Goal: Information Seeking & Learning: Learn about a topic

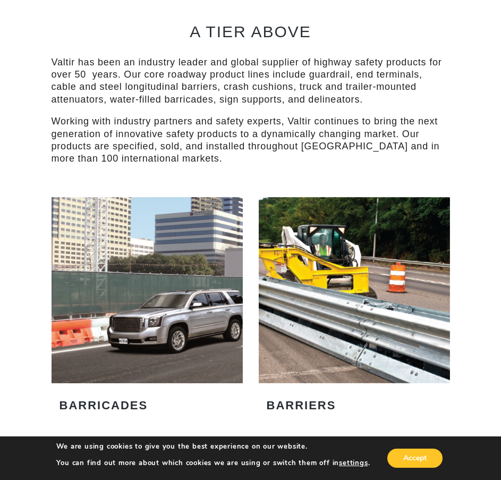
scroll to position [478, 0]
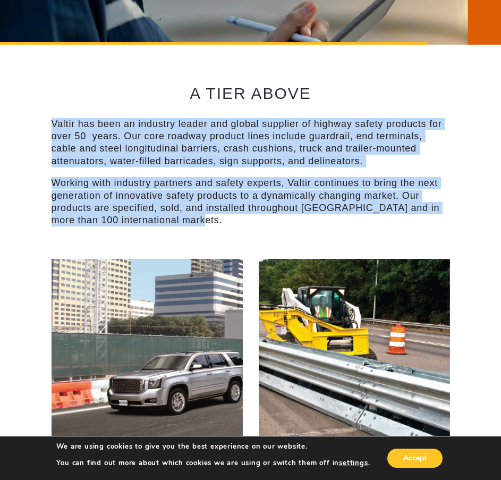
drag, startPoint x: 31, startPoint y: 123, endPoint x: 240, endPoint y: 229, distance: 234.3
click at [240, 229] on div "A TIER ABOVE Valtir has been an industry leader and global supplier of highway …" at bounding box center [251, 152] width 399 height 214
drag, startPoint x: 404, startPoint y: 221, endPoint x: -31, endPoint y: 117, distance: 447.3
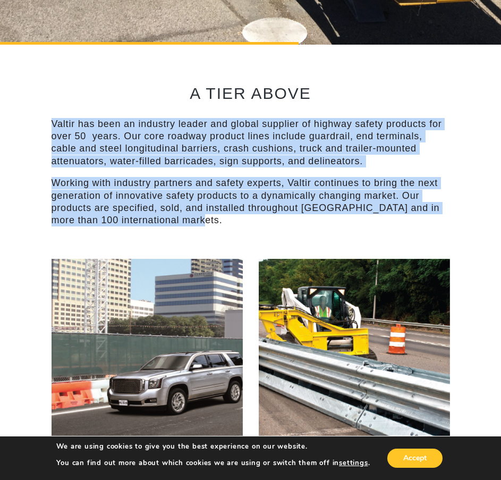
drag, startPoint x: 48, startPoint y: 124, endPoint x: 215, endPoint y: 229, distance: 197.3
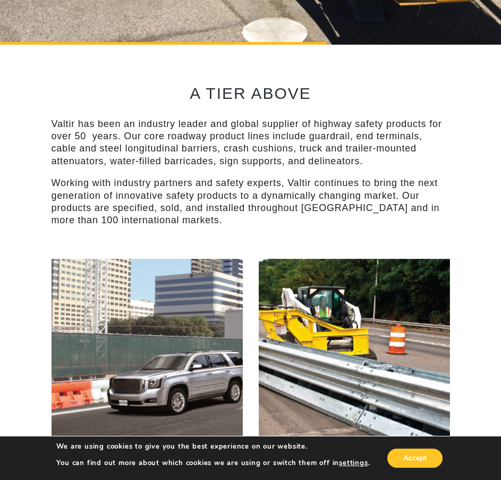
click at [211, 232] on div "A TIER ABOVE Valtir has been an industry leader and global supplier of highway …" at bounding box center [251, 152] width 399 height 214
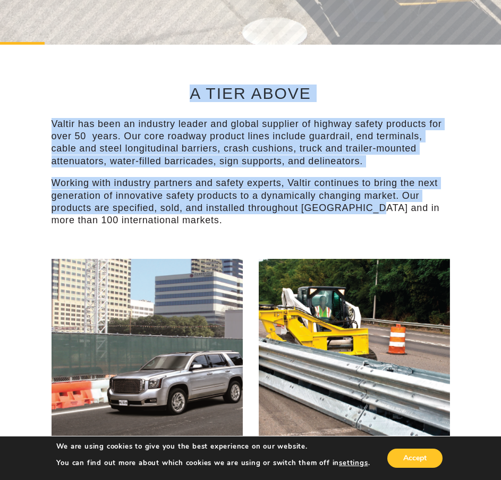
drag, startPoint x: 130, startPoint y: 86, endPoint x: 373, endPoint y: 209, distance: 272.6
click at [372, 208] on div "A TIER ABOVE Valtir has been an industry leader and global supplier of highway …" at bounding box center [251, 152] width 399 height 214
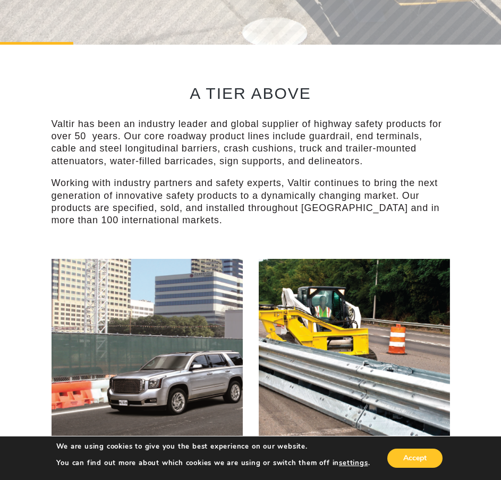
click at [378, 223] on p "Working with industry partners and safety experts, Valtir continues to bring th…" at bounding box center [251, 202] width 399 height 50
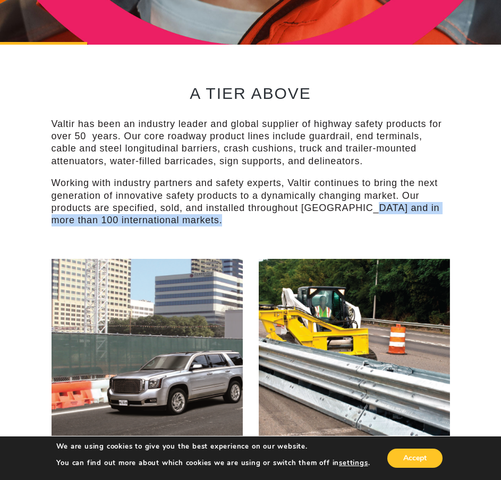
drag, startPoint x: 382, startPoint y: 227, endPoint x: 363, endPoint y: 208, distance: 27.1
click at [363, 208] on div "A TIER ABOVE Valtir has been an industry leader and global supplier of highway …" at bounding box center [251, 152] width 399 height 214
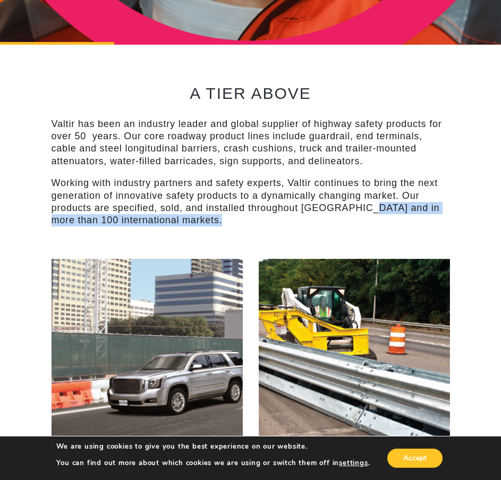
click at [363, 208] on p "Working with industry partners and safety experts, Valtir continues to bring th…" at bounding box center [251, 202] width 399 height 50
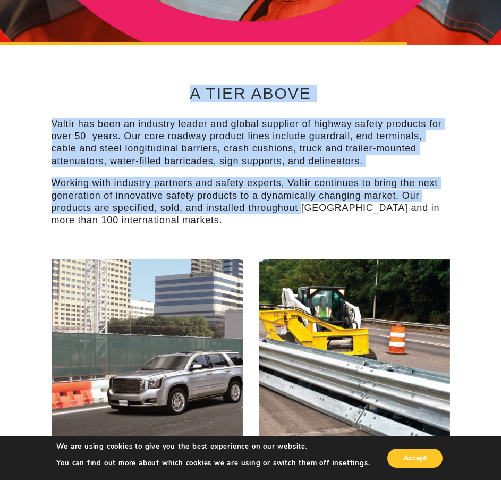
drag, startPoint x: 304, startPoint y: 213, endPoint x: 134, endPoint y: 75, distance: 218.8
click at [134, 76] on div "A TIER ABOVE Valtir has been an industry leader and global supplier of highway …" at bounding box center [251, 152] width 399 height 214
click at [134, 75] on div "A TIER ABOVE Valtir has been an industry leader and global supplier of highway …" at bounding box center [251, 152] width 399 height 214
drag, startPoint x: 246, startPoint y: 149, endPoint x: 321, endPoint y: 204, distance: 93.6
click at [321, 204] on div "A TIER ABOVE Valtir has been an industry leader and global supplier of highway …" at bounding box center [251, 152] width 399 height 214
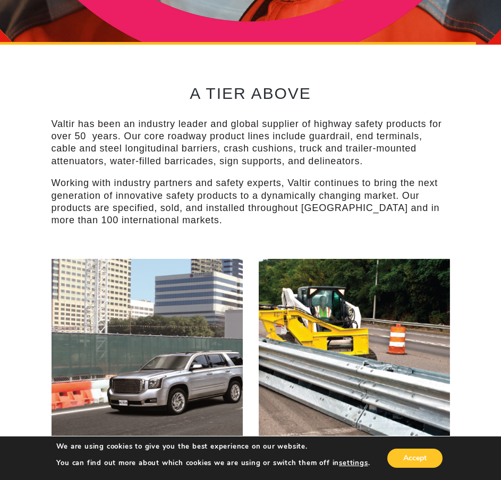
click at [324, 208] on p "Working with industry partners and safety experts, Valtir continues to bring th…" at bounding box center [251, 202] width 399 height 50
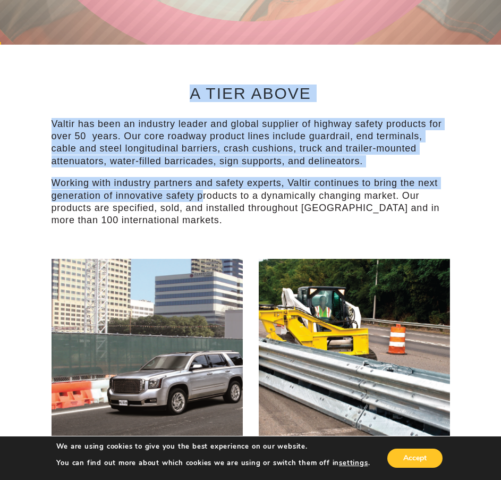
drag, startPoint x: 200, startPoint y: 198, endPoint x: 168, endPoint y: 88, distance: 115.2
click at [168, 88] on div "A TIER ABOVE Valtir has been an industry leader and global supplier of highway …" at bounding box center [251, 152] width 399 height 214
click at [168, 84] on h2 "A TIER ABOVE" at bounding box center [251, 93] width 399 height 18
drag, startPoint x: 168, startPoint y: 84, endPoint x: 116, endPoint y: 195, distance: 122.2
click at [116, 194] on div "A TIER ABOVE Valtir has been an industry leader and global supplier of highway …" at bounding box center [251, 152] width 399 height 214
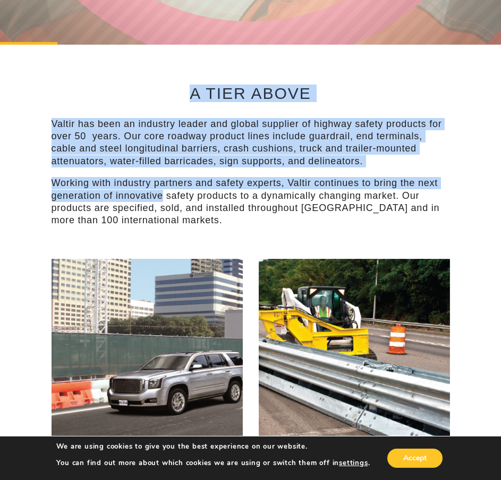
click at [116, 195] on p "Working with industry partners and safety experts, Valtir continues to bring th…" at bounding box center [251, 202] width 399 height 50
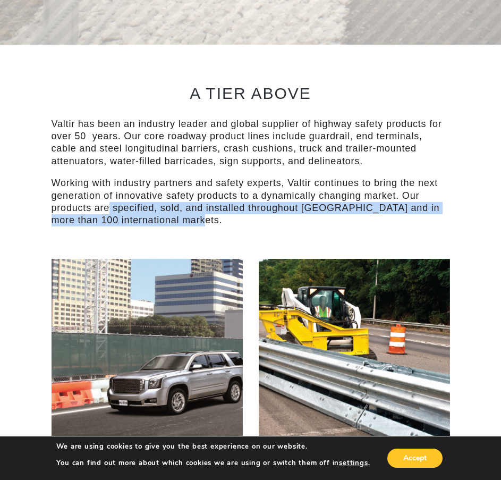
drag, startPoint x: 108, startPoint y: 202, endPoint x: 176, endPoint y: 219, distance: 69.6
click at [176, 219] on p "Working with industry partners and safety experts, Valtir continues to bring th…" at bounding box center [251, 202] width 399 height 50
drag, startPoint x: 199, startPoint y: 202, endPoint x: 216, endPoint y: 217, distance: 23.0
click at [216, 217] on p "Working with industry partners and safety experts, Valtir continues to bring th…" at bounding box center [251, 202] width 399 height 50
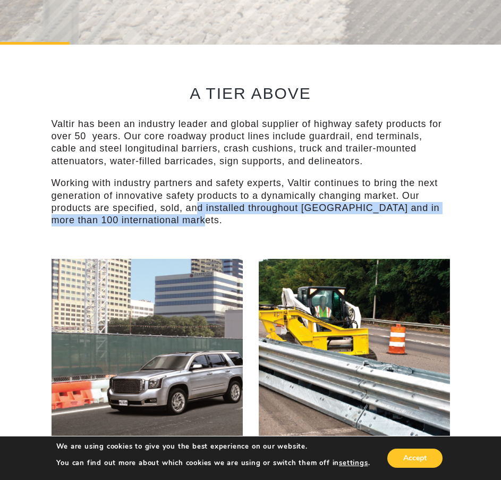
click at [216, 218] on p "Working with industry partners and safety experts, Valtir continues to bring th…" at bounding box center [251, 202] width 399 height 50
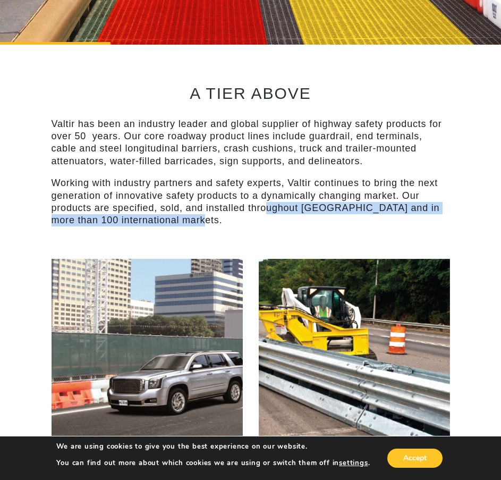
drag, startPoint x: 267, startPoint y: 205, endPoint x: 283, endPoint y: 223, distance: 24.1
click at [283, 223] on p "Working with industry partners and safety experts, Valtir continues to bring th…" at bounding box center [251, 202] width 399 height 50
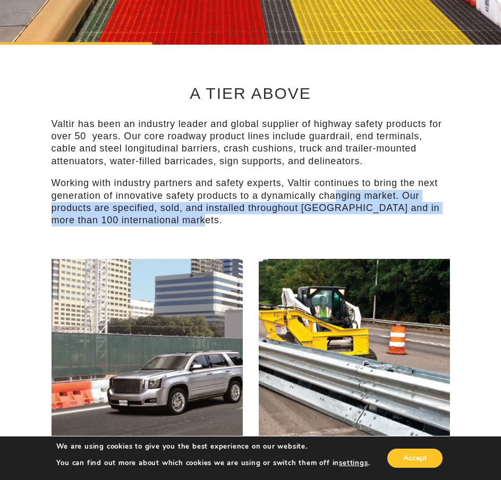
drag, startPoint x: 336, startPoint y: 199, endPoint x: 333, endPoint y: 223, distance: 24.1
click at [333, 223] on p "Working with industry partners and safety experts, Valtir continues to bring th…" at bounding box center [251, 202] width 399 height 50
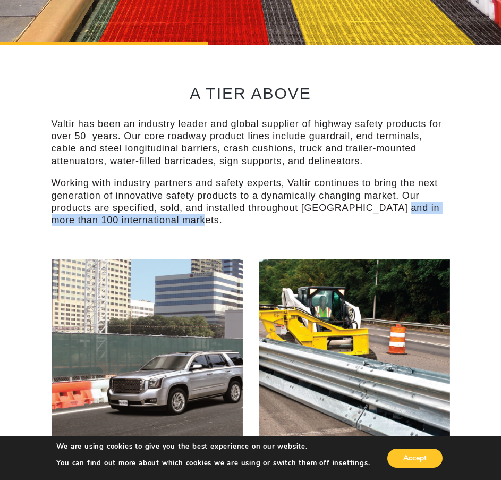
drag, startPoint x: 390, startPoint y: 208, endPoint x: 388, endPoint y: 225, distance: 17.6
click at [388, 225] on p "Working with industry partners and safety experts, Valtir continues to bring th…" at bounding box center [251, 202] width 399 height 50
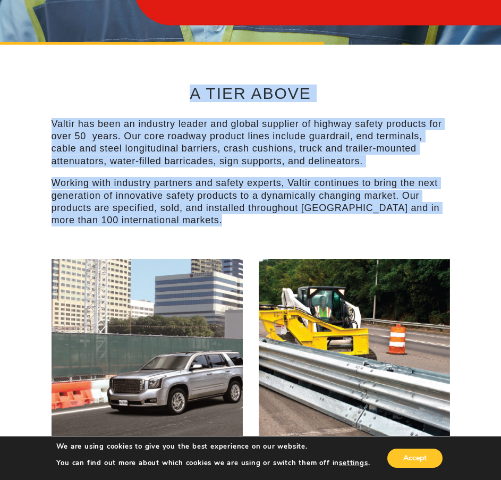
drag, startPoint x: 162, startPoint y: 83, endPoint x: 260, endPoint y: 231, distance: 177.4
click at [260, 231] on div "A TIER ABOVE Valtir has been an industry leader and global supplier of highway …" at bounding box center [251, 152] width 399 height 214
drag, startPoint x: 349, startPoint y: 225, endPoint x: 155, endPoint y: 81, distance: 241.7
click at [155, 81] on div "A TIER ABOVE Valtir has been an industry leader and global supplier of highway …" at bounding box center [251, 152] width 399 height 214
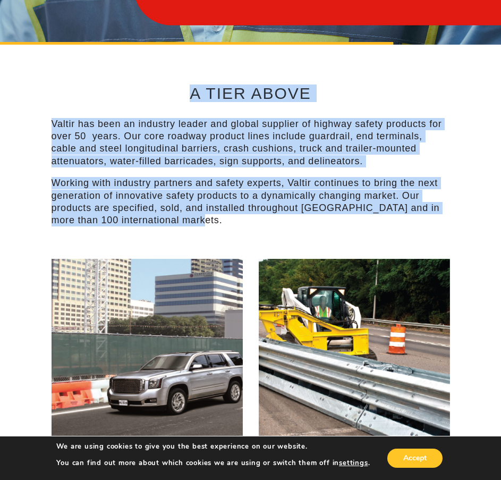
click at [155, 81] on div "A TIER ABOVE Valtir has been an industry leader and global supplier of highway …" at bounding box center [251, 152] width 399 height 214
drag, startPoint x: 155, startPoint y: 80, endPoint x: 425, endPoint y: 235, distance: 310.9
click at [425, 235] on div "A TIER ABOVE Valtir has been an industry leader and global supplier of highway …" at bounding box center [251, 152] width 399 height 214
